Goal: Navigation & Orientation: Find specific page/section

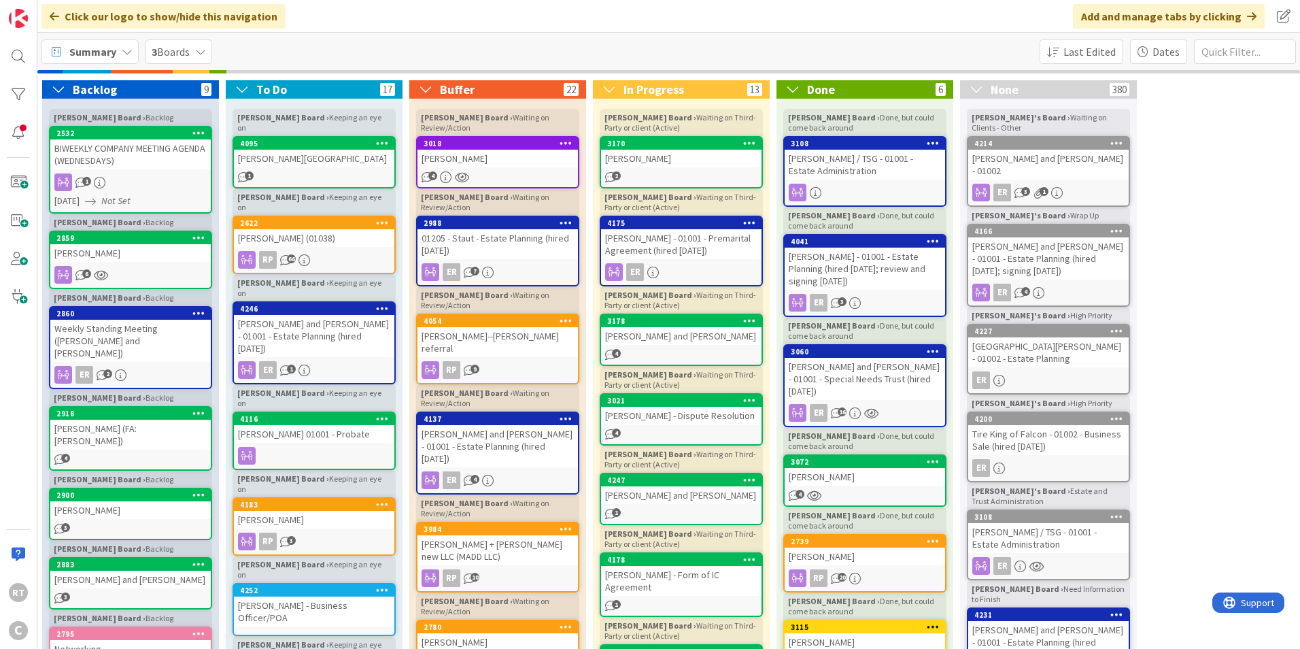
click at [84, 48] on span "Summary" at bounding box center [92, 52] width 47 height 16
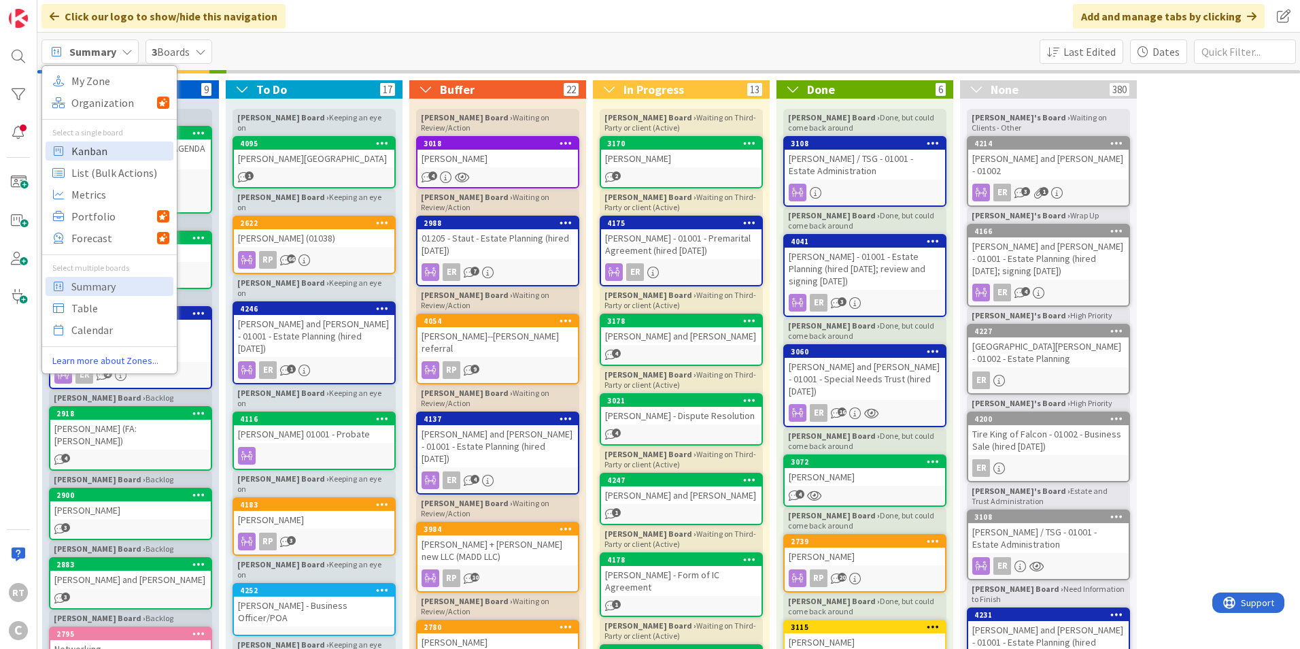
click at [105, 156] on span "Kanban" at bounding box center [120, 151] width 98 height 20
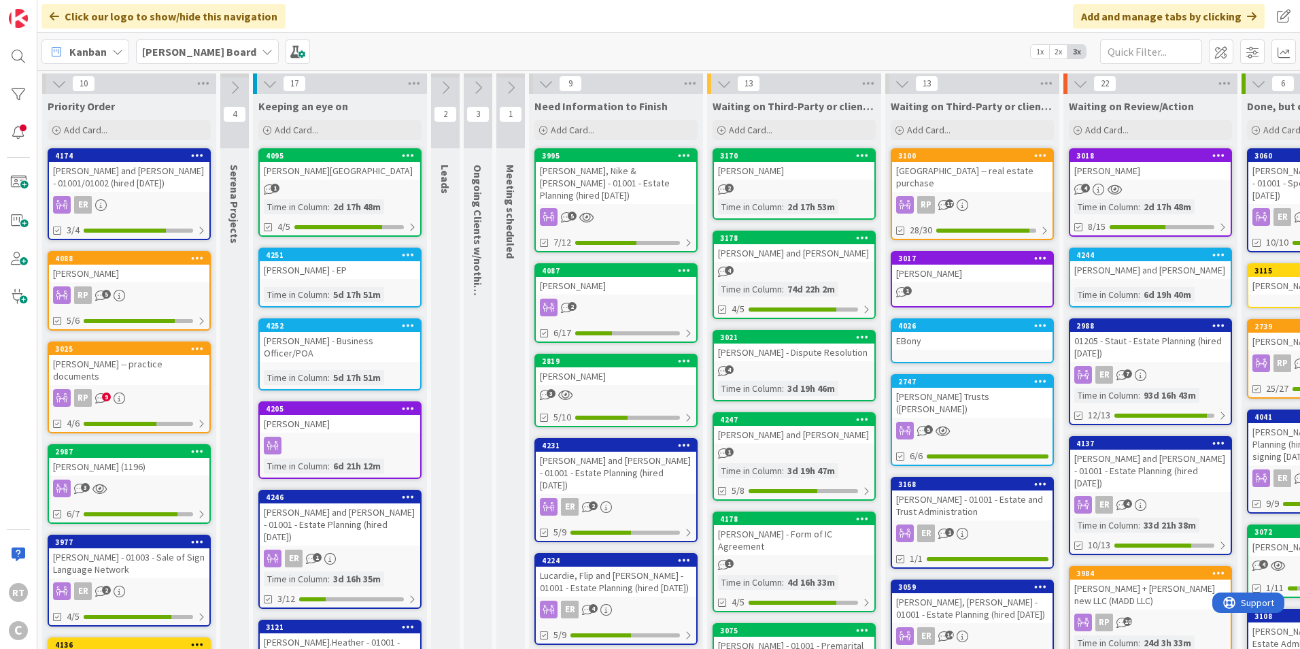
click at [152, 273] on div "[PERSON_NAME]" at bounding box center [129, 274] width 161 height 18
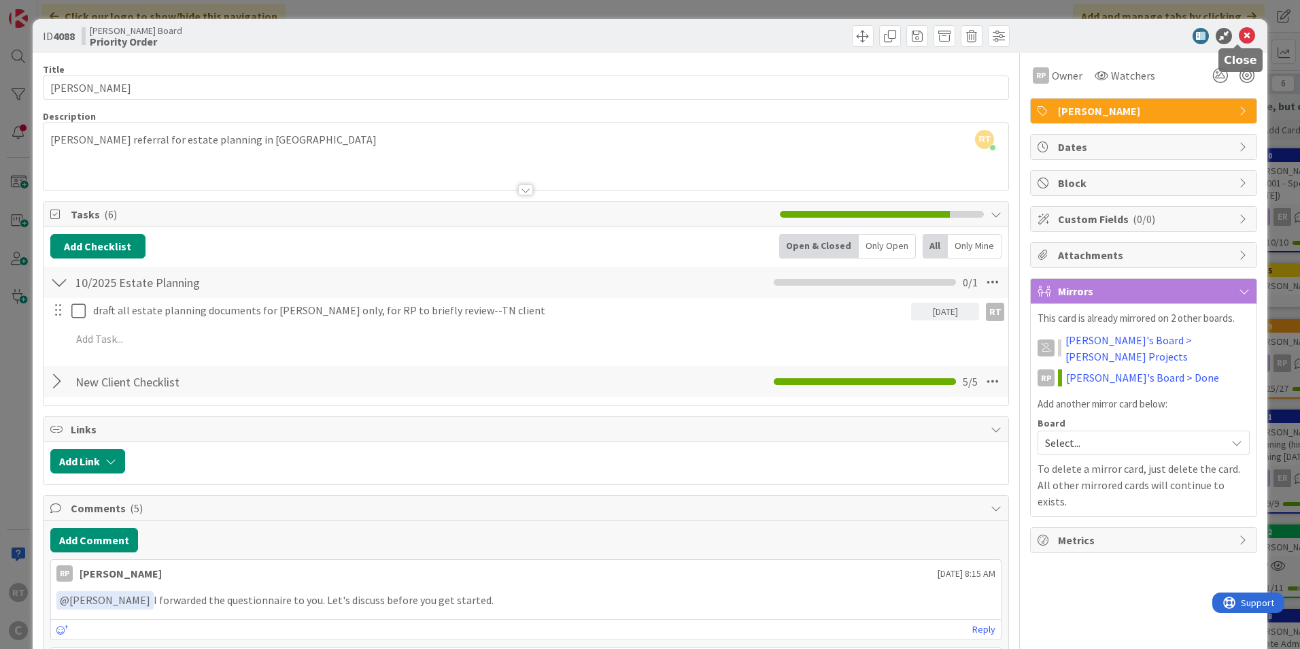
click at [1239, 40] on icon at bounding box center [1247, 36] width 16 height 16
